Goal: Check status

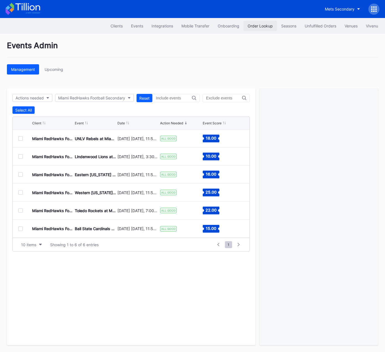
click at [259, 25] on div "Order Lookup" at bounding box center [260, 26] width 25 height 5
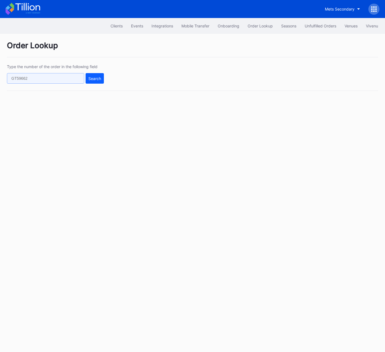
click at [63, 78] on input "text" at bounding box center [45, 78] width 77 height 11
paste input "621348702"
type input "621348702"
click at [96, 77] on div "Search" at bounding box center [94, 78] width 13 height 5
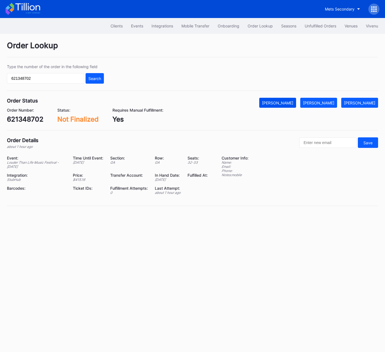
click at [287, 101] on div "[PERSON_NAME]" at bounding box center [277, 102] width 31 height 5
click at [203, 58] on div "Order Lookup Type the number of the order in the following field 621348702 Sear…" at bounding box center [192, 127] width 385 height 186
click at [317, 24] on div "Unfulfilled Orders" at bounding box center [321, 26] width 32 height 5
